Goal: Check status: Check status

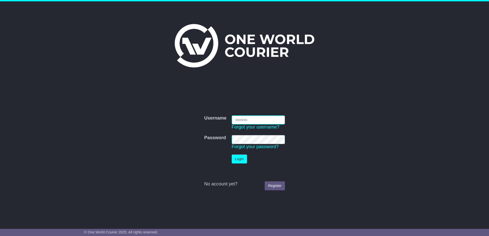
type input "**********"
click at [238, 158] on button "Login" at bounding box center [239, 159] width 15 height 9
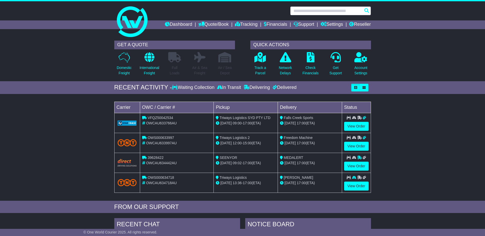
click at [299, 15] on input "text" at bounding box center [330, 10] width 81 height 9
paste input "**********"
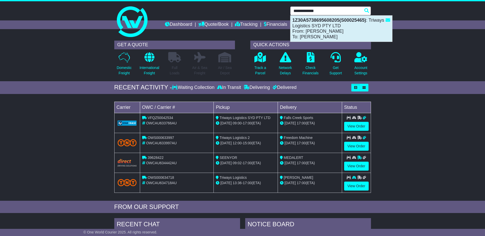
click at [325, 34] on div "1Z30A5738695608205(S00025465) : Triways Logistics SYD PTY LTD From: Stuart Grim…" at bounding box center [341, 29] width 102 height 26
type input "**********"
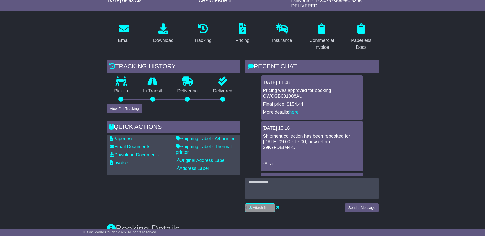
scroll to position [77, 0]
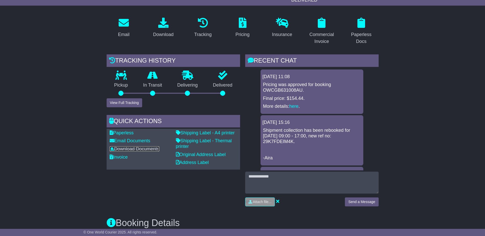
click at [124, 148] on link "Download Documents" at bounding box center [135, 148] width 50 height 5
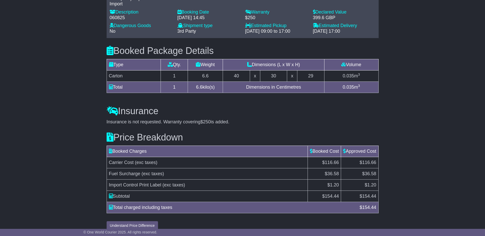
scroll to position [424, 0]
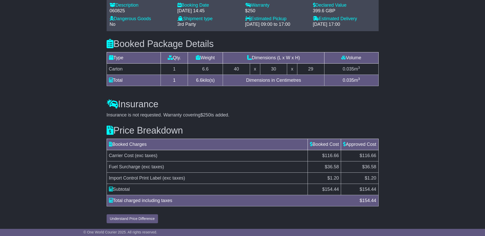
drag, startPoint x: 119, startPoint y: 179, endPoint x: 77, endPoint y: 161, distance: 46.1
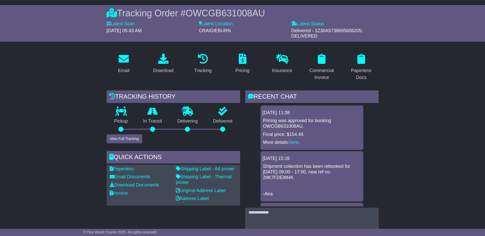
scroll to position [66, 0]
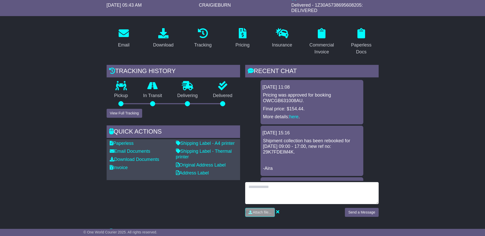
click at [264, 187] on textarea at bounding box center [311, 193] width 133 height 22
type textarea "**********"
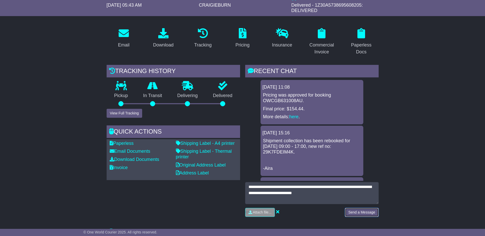
click at [369, 213] on button "Send a Message" at bounding box center [361, 212] width 33 height 9
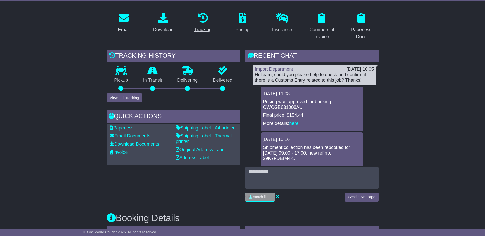
scroll to position [0, 0]
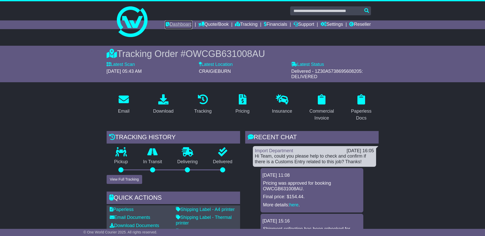
drag, startPoint x: 176, startPoint y: 21, endPoint x: 181, endPoint y: 23, distance: 4.8
click at [177, 21] on link "Dashboard" at bounding box center [178, 24] width 27 height 9
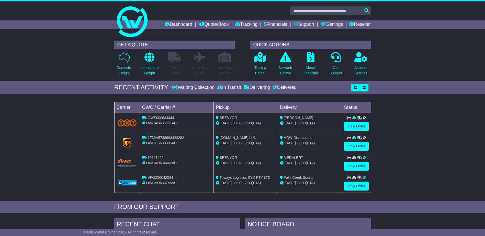
click at [86, 172] on div "Loading... No bookings found Carrier OWC / Carrier # Pickup Delivery Status OWS…" at bounding box center [242, 149] width 485 height 104
drag, startPoint x: 42, startPoint y: 155, endPoint x: 83, endPoint y: 170, distance: 44.0
click at [58, 169] on div "Loading... No bookings found Carrier OWC / Carrier # Pickup Delivery Status OWS…" at bounding box center [242, 149] width 485 height 104
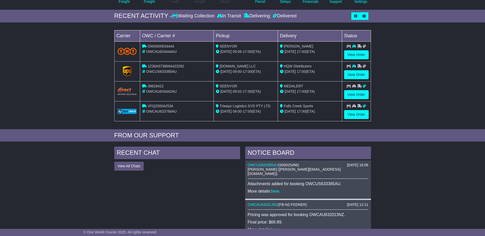
scroll to position [77, 0]
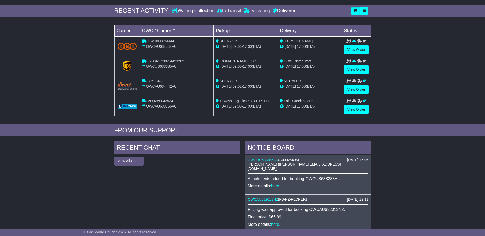
click at [281, 162] on span "Shirley Ojano (shirley@oneworldcourier.com.au)" at bounding box center [294, 166] width 93 height 8
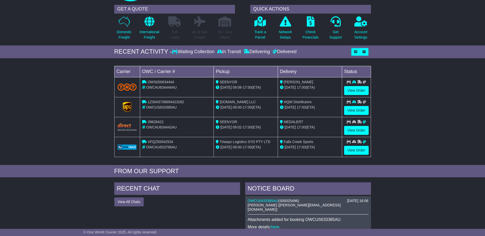
scroll to position [0, 0]
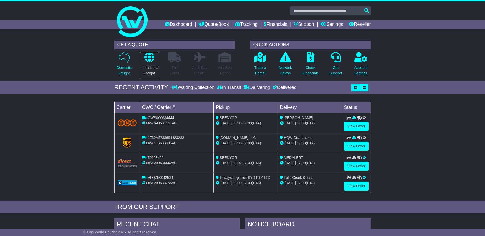
drag, startPoint x: 150, startPoint y: 66, endPoint x: 152, endPoint y: 71, distance: 5.8
click at [150, 66] on p "International Freight" at bounding box center [150, 70] width 20 height 11
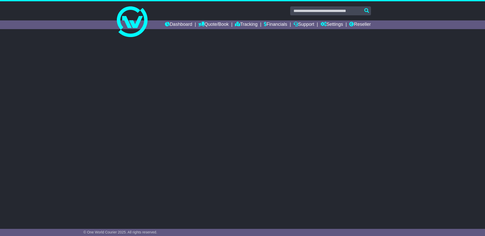
select select "**"
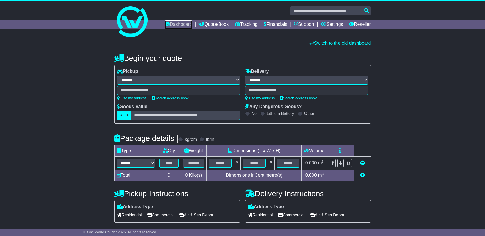
click at [179, 21] on link "Dashboard" at bounding box center [178, 24] width 27 height 9
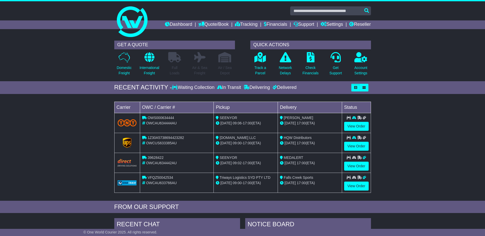
drag, startPoint x: 410, startPoint y: 155, endPoint x: 391, endPoint y: 147, distance: 20.5
click at [410, 155] on div "Loading... No bookings found Carrier OWC / Carrier # Pickup Delivery Status OWS…" at bounding box center [242, 149] width 485 height 104
click at [237, 25] on link "Tracking" at bounding box center [246, 24] width 22 height 9
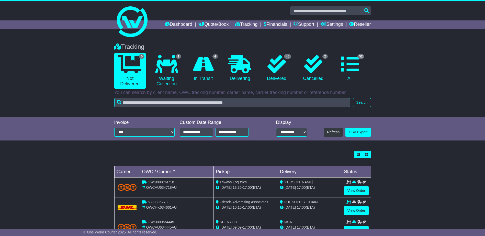
click at [105, 161] on div "Loading... No bookings found Carrier OWC / Carrier # Pickup Delivery Status OWS…" at bounding box center [242, 216] width 485 height 137
click at [358, 210] on link "View Order" at bounding box center [356, 210] width 25 height 9
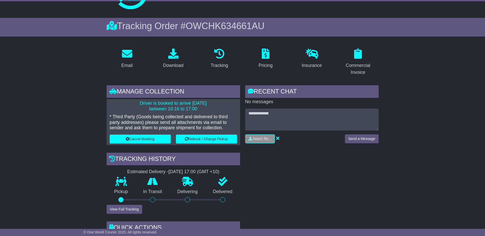
scroll to position [77, 0]
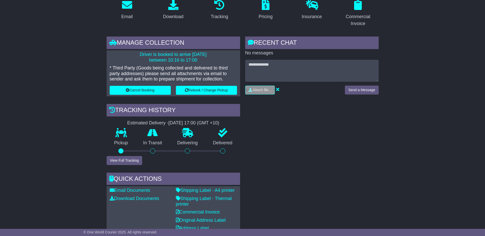
drag, startPoint x: 88, startPoint y: 123, endPoint x: 36, endPoint y: 123, distance: 52.9
drag, startPoint x: 14, startPoint y: 87, endPoint x: 14, endPoint y: 81, distance: 5.4
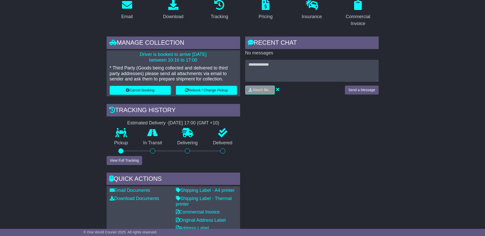
drag, startPoint x: 308, startPoint y: 117, endPoint x: 31, endPoint y: 146, distance: 279.0
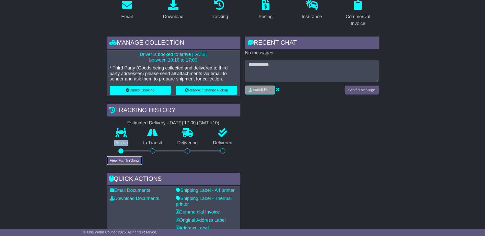
drag, startPoint x: 122, startPoint y: 160, endPoint x: 379, endPoint y: 193, distance: 259.7
click at [122, 160] on button "View Full Tracking" at bounding box center [125, 160] width 36 height 9
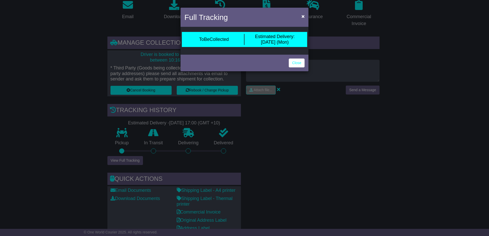
drag, startPoint x: 326, startPoint y: 152, endPoint x: 322, endPoint y: 150, distance: 4.8
click at [324, 150] on div "Full Tracking × ToBeCollected Estimated Delivery: 18 Aug (Mon) Close" at bounding box center [244, 118] width 489 height 236
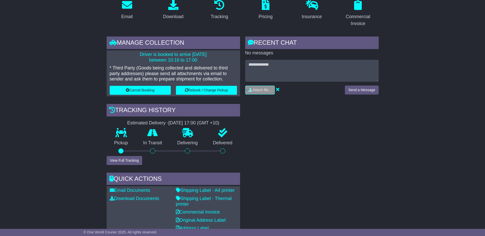
drag, startPoint x: 321, startPoint y: 151, endPoint x: 318, endPoint y: 149, distance: 4.0
click at [321, 154] on div "RECENT CHAT Loading... No messages Attach file..." at bounding box center [311, 136] width 138 height 199
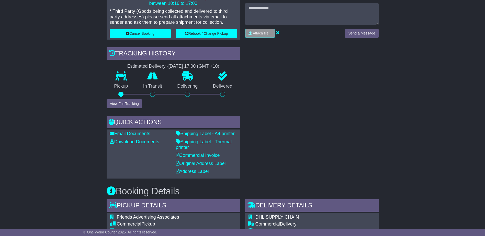
scroll to position [179, 0]
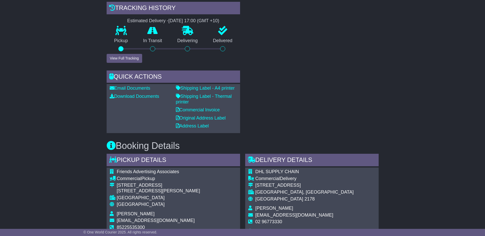
drag, startPoint x: 313, startPoint y: 115, endPoint x: 310, endPoint y: 97, distance: 18.5
click at [313, 115] on div "RECENT CHAT Loading... No messages Attach file..." at bounding box center [311, 33] width 138 height 199
click at [304, 110] on div "RECENT CHAT Loading... No messages Attach file..." at bounding box center [311, 33] width 138 height 199
click at [303, 107] on div "RECENT CHAT Loading... No messages Attach file..." at bounding box center [311, 33] width 138 height 199
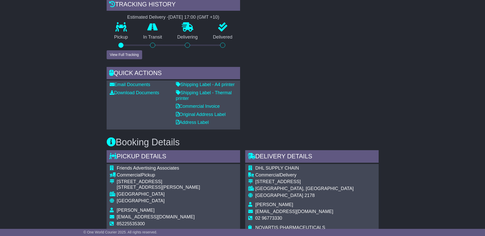
scroll to position [256, 0]
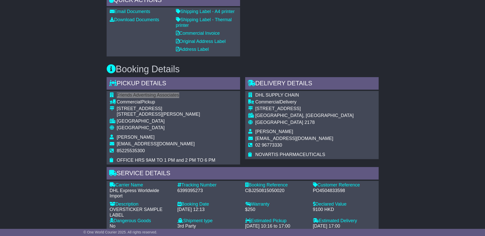
drag, startPoint x: 179, startPoint y: 94, endPoint x: 127, endPoint y: 91, distance: 52.5
click at [127, 91] on div "Friends Advertising Associates Commercial Pickup Unit Q,19F, Block 2,Kingley In…" at bounding box center [173, 128] width 133 height 74
click at [186, 96] on td "Friends Advertising Associates" at bounding box center [166, 95] width 99 height 7
click at [186, 95] on td "Friends Advertising Associates" at bounding box center [166, 95] width 99 height 7
drag, startPoint x: 182, startPoint y: 96, endPoint x: 120, endPoint y: 94, distance: 62.9
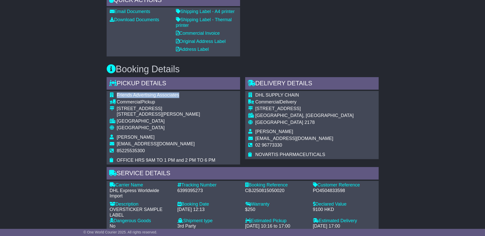
click at [119, 94] on td "Friends Advertising Associates" at bounding box center [166, 95] width 99 height 7
copy span "riends Advertising Associates"
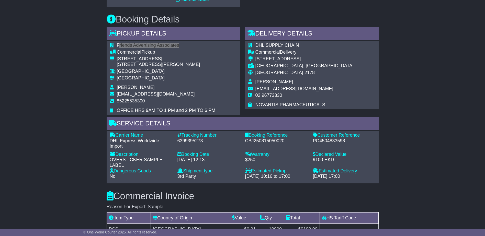
scroll to position [307, 0]
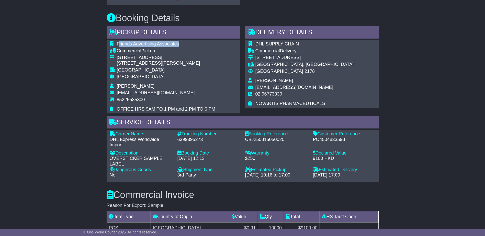
click at [193, 141] on div "6399395273" at bounding box center [208, 140] width 63 height 6
copy div "6399395273"
click at [64, 153] on div "Email Download Tracking Pricing Insurance" at bounding box center [242, 99] width 485 height 668
click at [64, 152] on div "Email Download Tracking Pricing Insurance" at bounding box center [242, 99] width 485 height 668
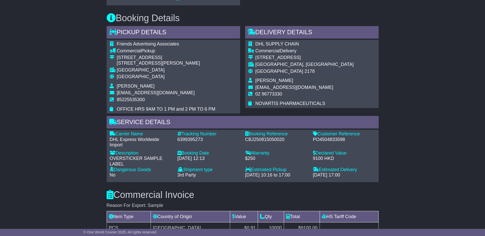
drag, startPoint x: 424, startPoint y: 189, endPoint x: 415, endPoint y: 181, distance: 11.0
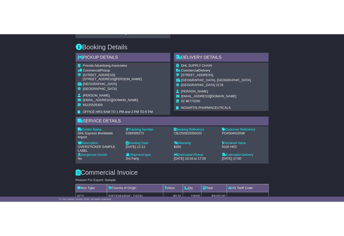
scroll to position [321, 0]
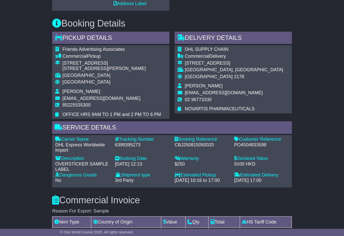
drag, startPoint x: 327, startPoint y: 187, endPoint x: 320, endPoint y: 190, distance: 7.5
click at [320, 190] on div "Email Download Tracking Pricing Insurance" at bounding box center [172, 99] width 344 height 679
click at [317, 193] on div "Email Download Tracking Pricing Insurance" at bounding box center [172, 99] width 344 height 679
click at [319, 192] on div "Email Download Tracking Pricing Insurance" at bounding box center [172, 99] width 344 height 679
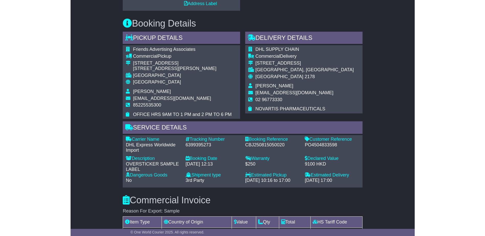
scroll to position [0, 0]
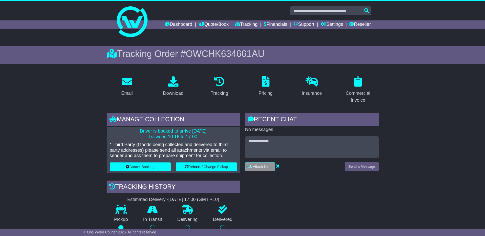
drag, startPoint x: 433, startPoint y: 171, endPoint x: 435, endPoint y: 170, distance: 2.6
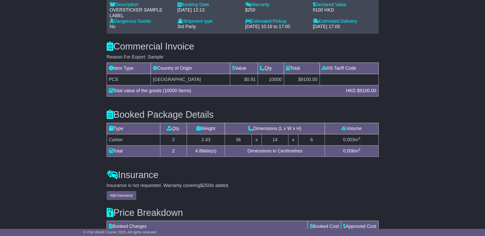
scroll to position [460, 0]
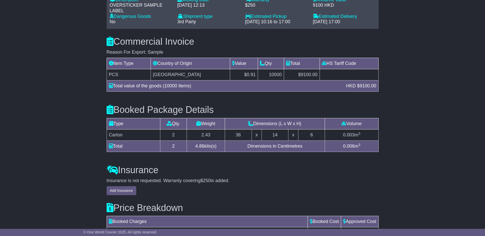
drag, startPoint x: 389, startPoint y: 172, endPoint x: 391, endPoint y: 170, distance: 3.4
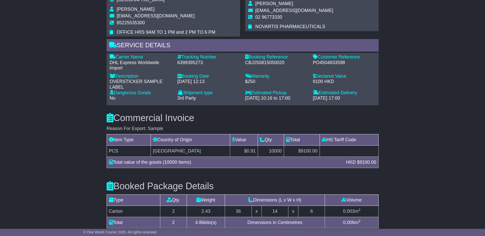
scroll to position [383, 0]
click at [132, 86] on div "OVERSTICKER SAMPLE LABEL" at bounding box center [141, 84] width 63 height 11
drag, startPoint x: 109, startPoint y: 79, endPoint x: 125, endPoint y: 87, distance: 18.7
click at [125, 87] on div "Description - OVERSTICKER SAMPLE LABEL" at bounding box center [141, 82] width 68 height 17
click at [109, 83] on div "Description - OVERSTICKER SAMPLE LABEL" at bounding box center [141, 82] width 68 height 17
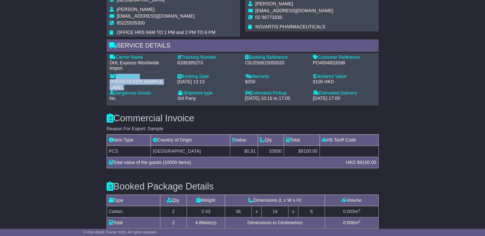
drag, startPoint x: 107, startPoint y: 82, endPoint x: 111, endPoint y: 82, distance: 4.1
click at [107, 82] on div "Description - OVERSTICKER SAMPLE LABEL" at bounding box center [141, 82] width 68 height 17
click at [111, 81] on div "OVERSTICKER SAMPLE LABEL" at bounding box center [141, 84] width 63 height 11
drag, startPoint x: 120, startPoint y: 86, endPoint x: 109, endPoint y: 83, distance: 11.6
click at [109, 83] on div "Description - OVERSTICKER SAMPLE LABEL" at bounding box center [141, 82] width 68 height 17
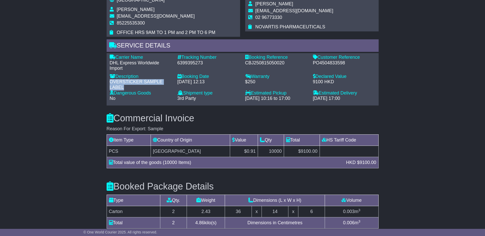
copy div "OVERSTICKER SAMPLE LABEL"
click at [399, 138] on div "Email Download Tracking Pricing Insurance" at bounding box center [242, 23] width 485 height 668
click at [328, 63] on div "PO4504833598" at bounding box center [344, 63] width 63 height 6
copy div "PO4504833598"
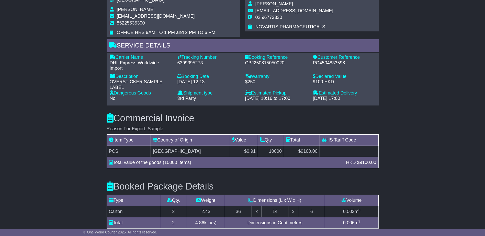
click at [406, 187] on div "Email Download Tracking Pricing Insurance" at bounding box center [242, 23] width 485 height 668
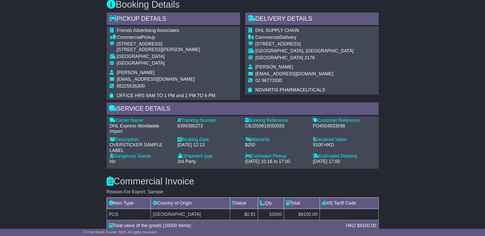
scroll to position [307, 0]
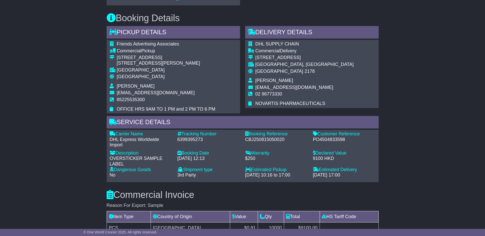
click at [142, 102] on td "85225535300" at bounding box center [166, 101] width 99 height 9
click at [136, 90] on span "[EMAIL_ADDRESS][DOMAIN_NAME]" at bounding box center [156, 92] width 78 height 5
click at [129, 86] on span "MS. LAM" at bounding box center [136, 86] width 38 height 5
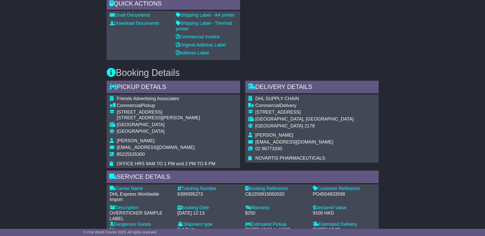
scroll to position [179, 0]
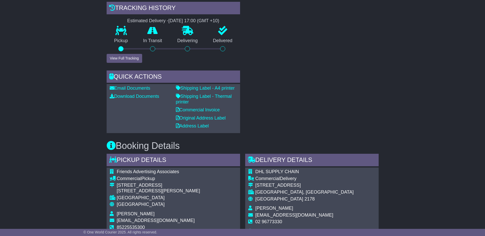
drag, startPoint x: 380, startPoint y: 93, endPoint x: 386, endPoint y: 92, distance: 6.0
click at [380, 93] on div "RECENT CHAT Loading... No messages Attach file..." at bounding box center [311, 33] width 138 height 199
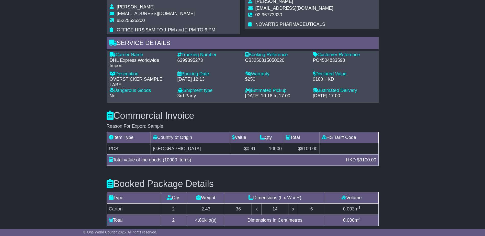
scroll to position [434, 0]
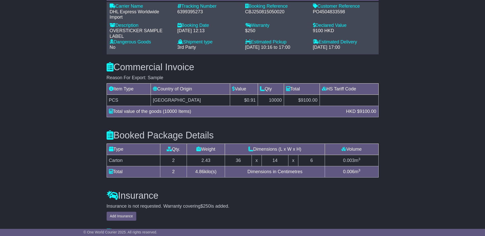
click at [282, 203] on div "Insurance Insurance is not requested. Warranty covering $250 is added. Add Insu…" at bounding box center [242, 202] width 277 height 38
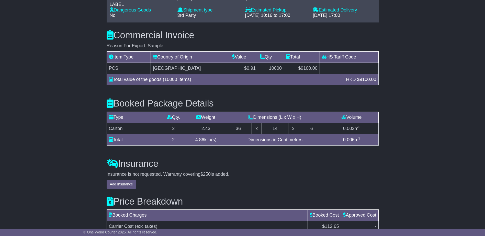
scroll to position [515, 0]
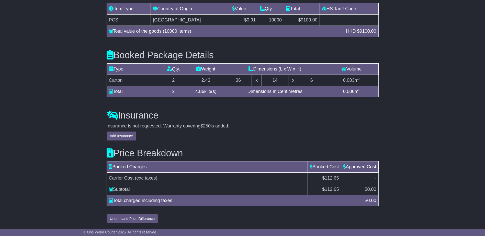
click at [219, 141] on div "Price Breakdown Booked Charges Booked Cost Approved Cost Carrier Cost (exc taxe…" at bounding box center [242, 182] width 277 height 83
drag, startPoint x: 435, startPoint y: 145, endPoint x: 445, endPoint y: 127, distance: 21.2
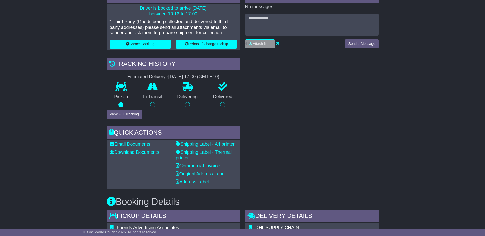
scroll to position [128, 0]
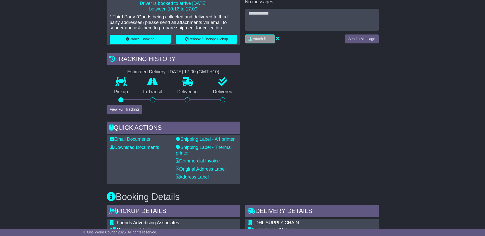
click at [327, 163] on div "RECENT CHAT Loading... No messages Attach file..." at bounding box center [311, 84] width 138 height 199
drag, startPoint x: 119, startPoint y: 163, endPoint x: 19, endPoint y: 155, distance: 100.9
drag, startPoint x: 365, startPoint y: 132, endPoint x: 369, endPoint y: 207, distance: 75.2
click at [365, 132] on div "RECENT CHAT Loading... No messages Attach file..." at bounding box center [311, 84] width 138 height 199
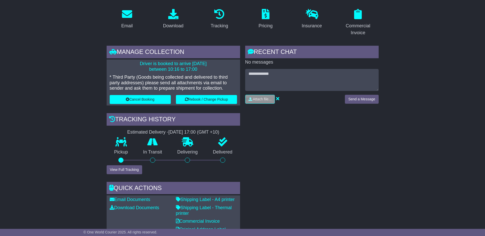
scroll to position [51, 0]
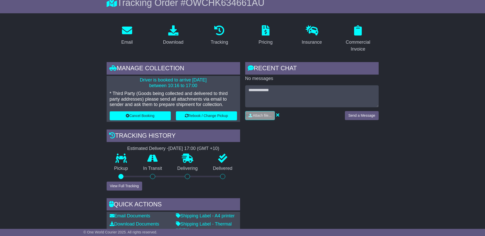
click at [359, 201] on div "RECENT CHAT Loading... No messages Attach file..." at bounding box center [311, 161] width 138 height 199
click at [363, 196] on div "RECENT CHAT Loading... No messages Attach file..." at bounding box center [311, 161] width 138 height 199
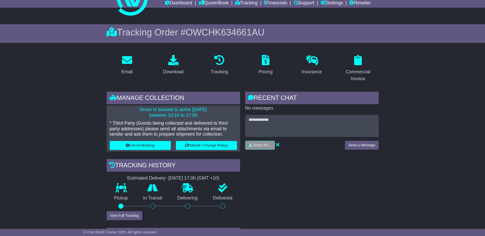
scroll to position [0, 0]
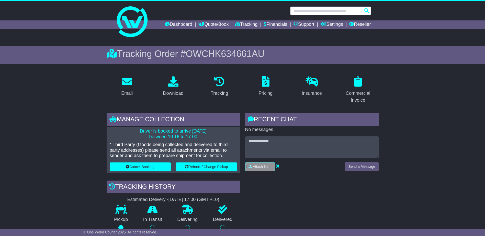
drag, startPoint x: 313, startPoint y: 13, endPoint x: 329, endPoint y: 12, distance: 15.9
click at [313, 13] on input "text" at bounding box center [330, 10] width 81 height 9
type input "*"
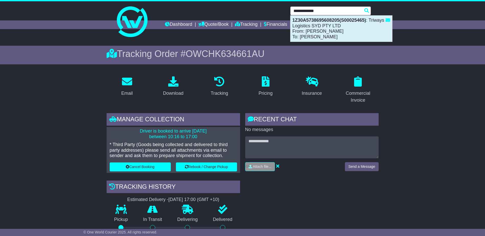
click at [330, 28] on div "1Z30A5738695608205(S00025465) : Triways Logistics SYD PTY LTD From: Stuart Grim…" at bounding box center [341, 29] width 102 height 26
type input "**********"
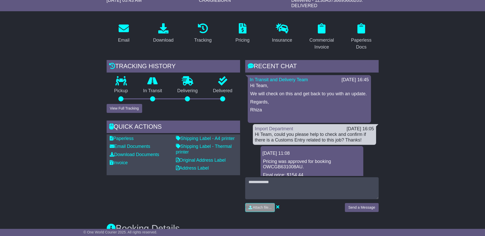
scroll to position [77, 0]
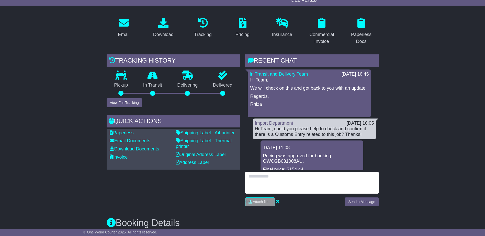
click at [259, 177] on textarea at bounding box center [311, 183] width 133 height 22
type textarea "*"
type textarea "**********"
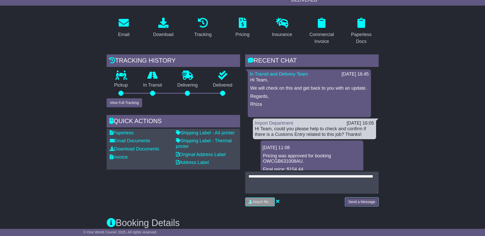
click at [356, 203] on button "Send a Message" at bounding box center [361, 202] width 33 height 9
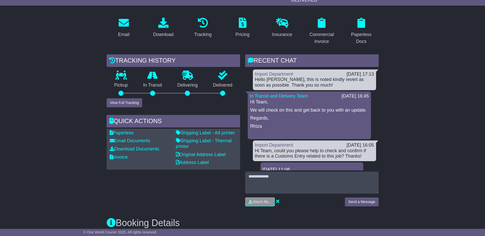
drag, startPoint x: 56, startPoint y: 169, endPoint x: 53, endPoint y: 165, distance: 6.0
drag, startPoint x: 40, startPoint y: 150, endPoint x: 39, endPoint y: 85, distance: 64.7
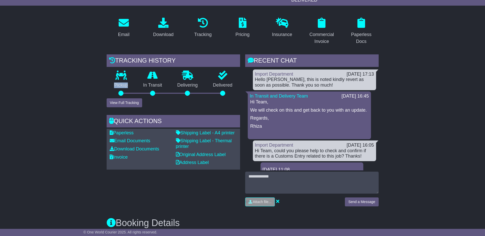
click at [118, 157] on link "Invoice" at bounding box center [119, 157] width 18 height 5
click at [116, 102] on button "View Full Tracking" at bounding box center [125, 102] width 36 height 9
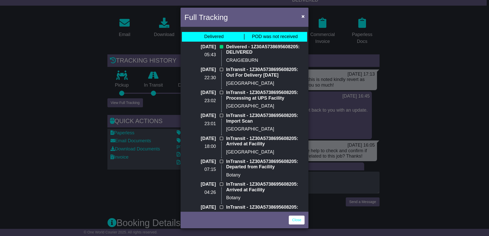
drag, startPoint x: 464, startPoint y: 209, endPoint x: 416, endPoint y: 214, distance: 48.3
click at [464, 209] on div "Full Tracking × Delivered POD was not received [DATE] 05:43 Delivered - 1Z30A57…" at bounding box center [244, 118] width 489 height 236
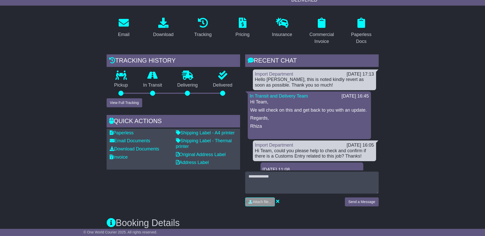
drag, startPoint x: 424, startPoint y: 220, endPoint x: 352, endPoint y: 236, distance: 74.5
